Goal: Find specific page/section: Find specific page/section

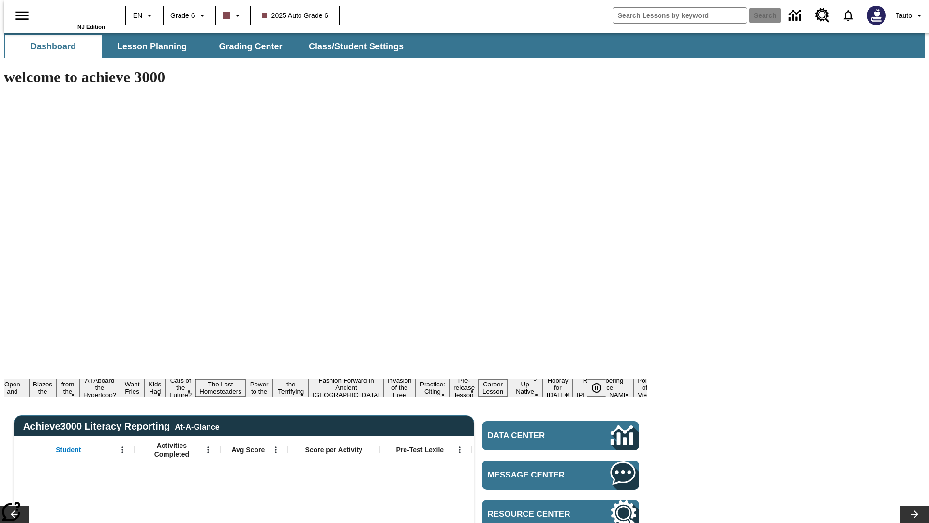
type input "-1"
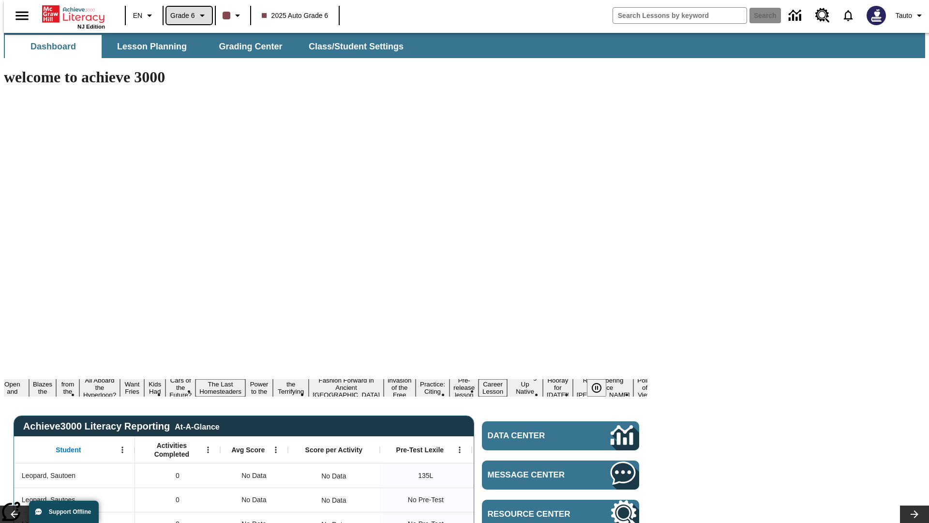
click at [186, 15] on span "Grade 6" at bounding box center [182, 16] width 25 height 10
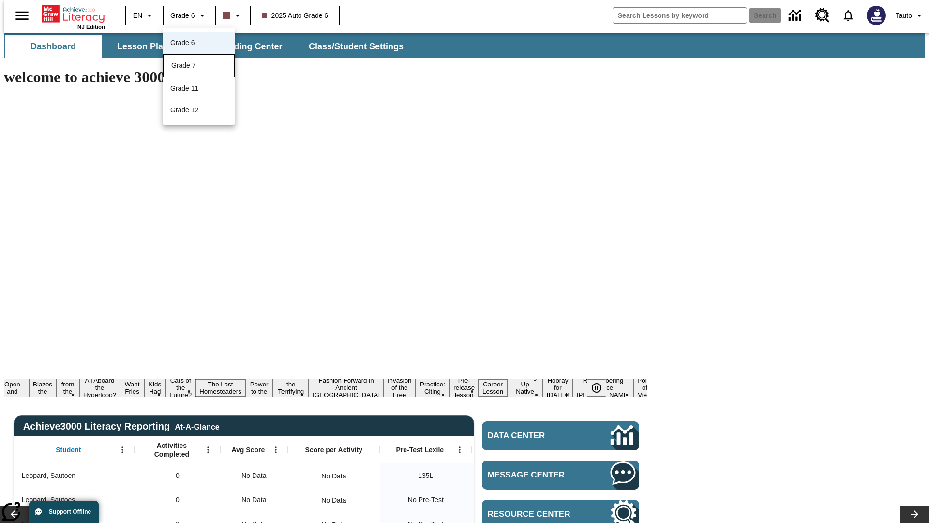
click at [199, 66] on div "Grade 7" at bounding box center [198, 65] width 55 height 10
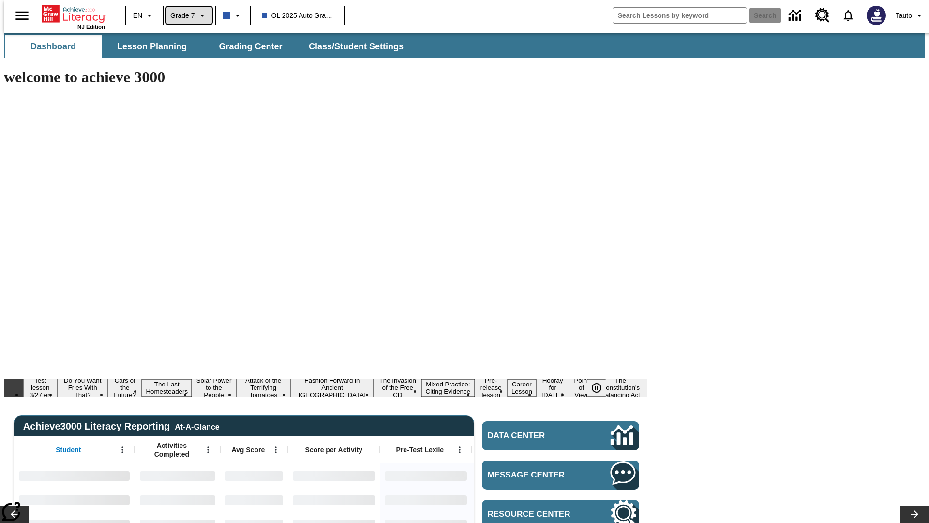
click at [186, 15] on span "Grade 7" at bounding box center [182, 16] width 25 height 10
